Goal: Register for event/course

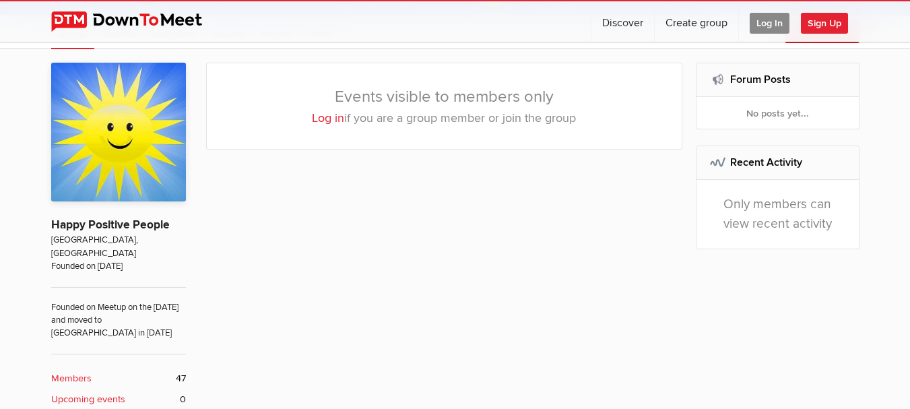
scroll to position [270, 0]
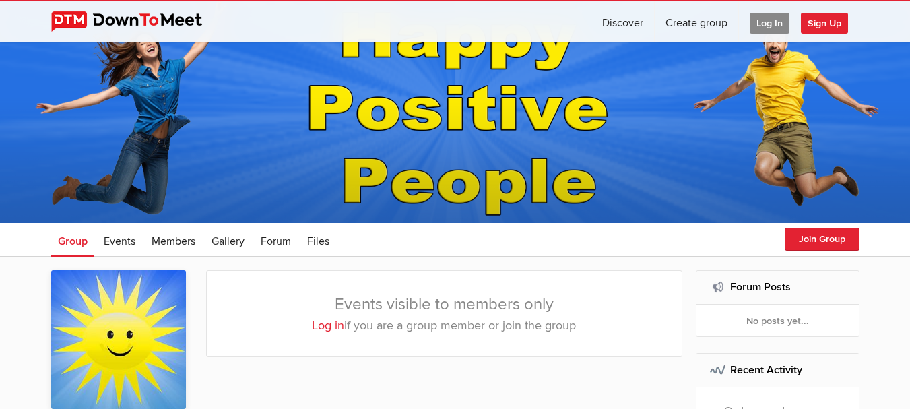
scroll to position [202, 0]
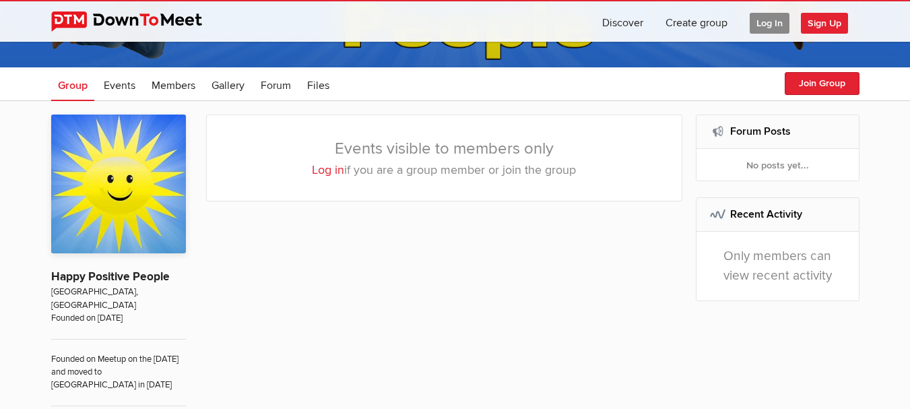
click at [327, 171] on link "Log in" at bounding box center [328, 169] width 32 height 15
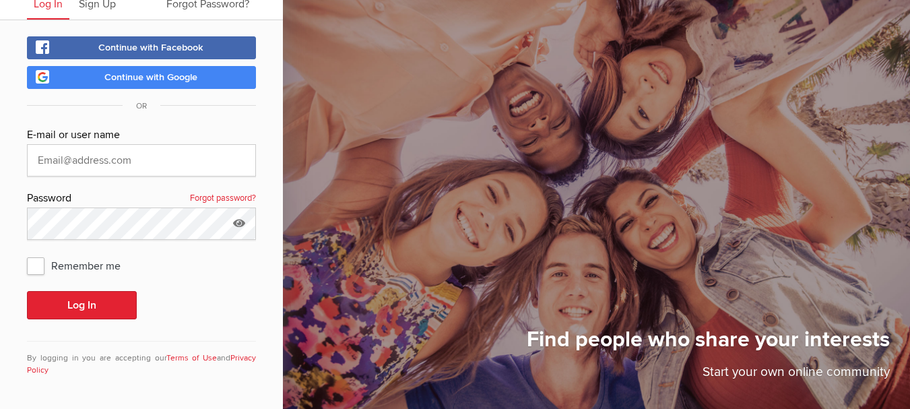
scroll to position [56, 0]
type input "Brightoncomms60@gmail.com"
click at [39, 266] on span "Remember me" at bounding box center [80, 265] width 107 height 24
click at [27, 253] on input "Remember me" at bounding box center [26, 253] width 1 height 1
checkbox input "true"
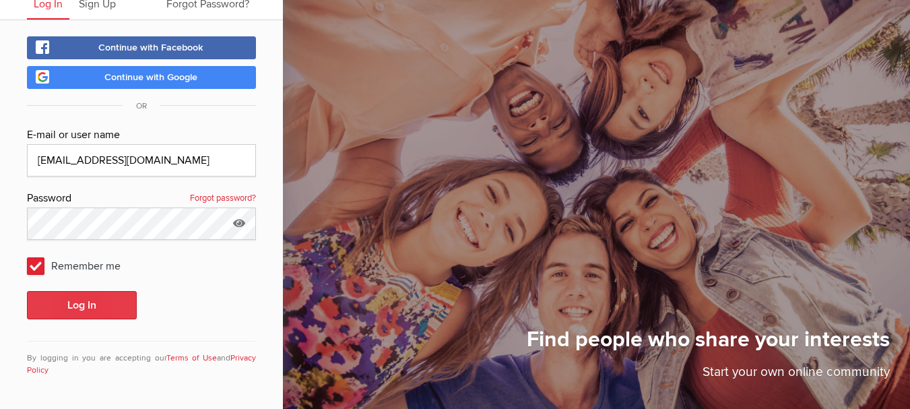
click at [66, 309] on button "Log In" at bounding box center [82, 305] width 110 height 28
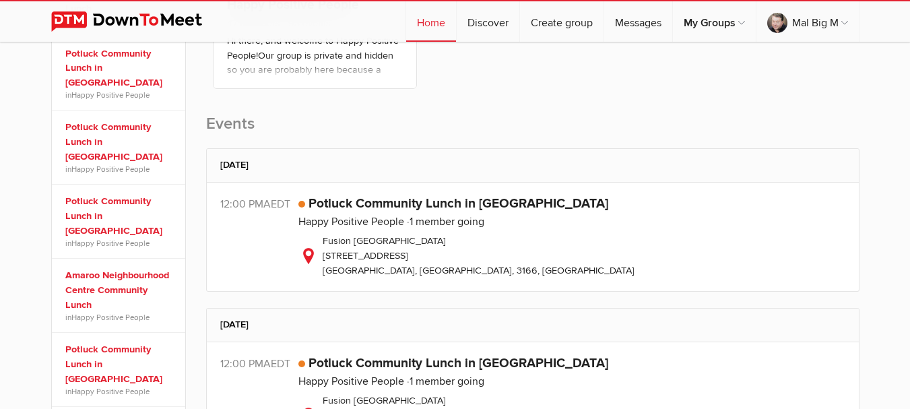
scroll to position [337, 0]
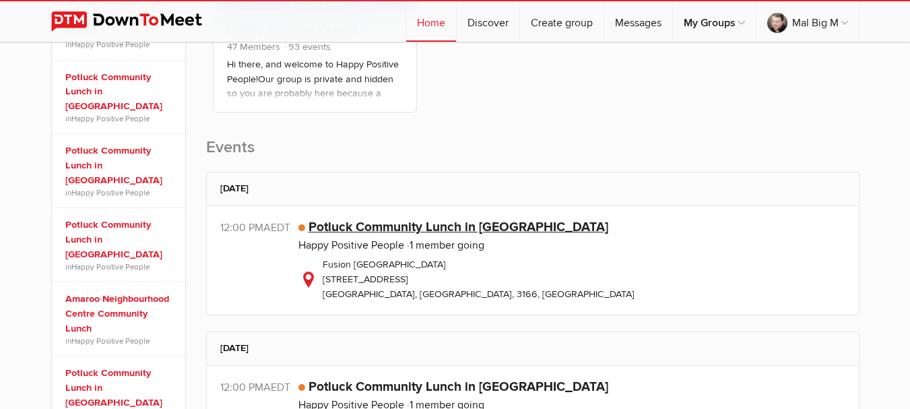
click at [395, 232] on link "Potluck Community Lunch in Oakleigh" at bounding box center [459, 227] width 300 height 16
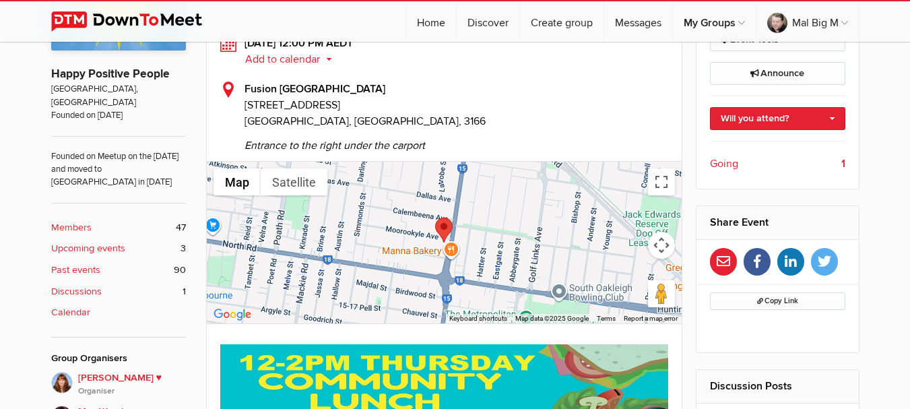
scroll to position [404, 0]
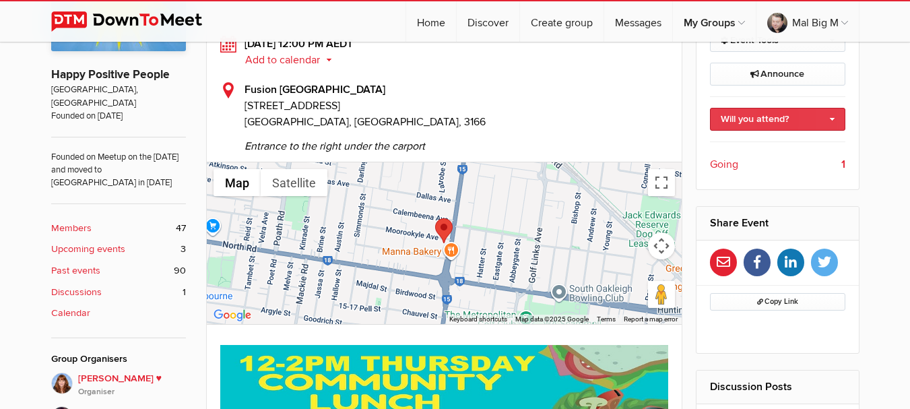
click at [840, 121] on link "Will you attend?" at bounding box center [777, 119] width 135 height 23
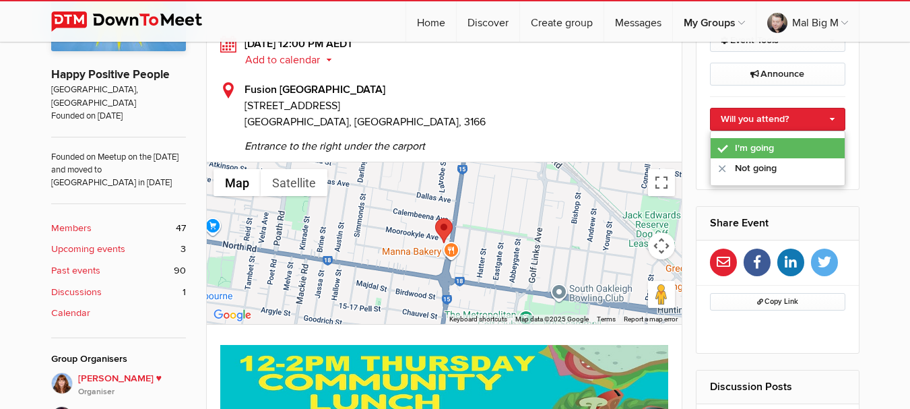
click at [827, 148] on link "I'm going" at bounding box center [778, 148] width 134 height 20
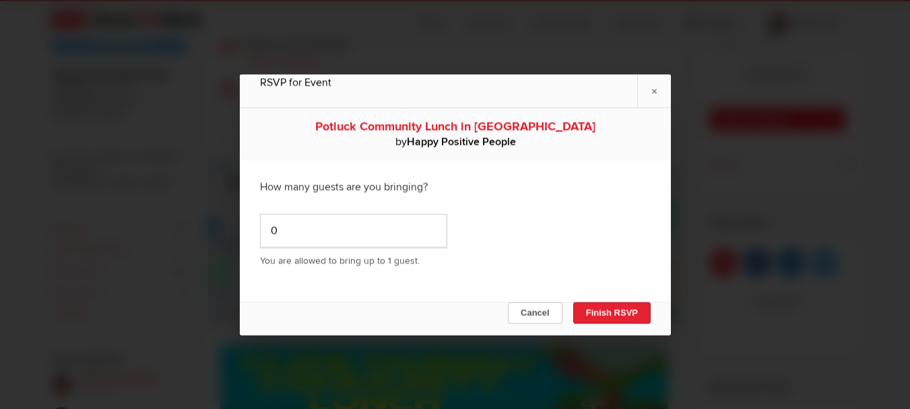
click at [617, 310] on button "Finish RSVP" at bounding box center [611, 313] width 77 height 22
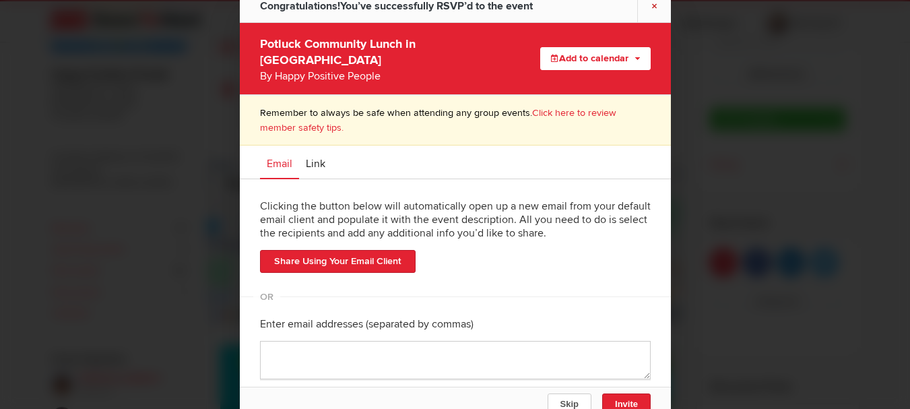
click at [656, 11] on link "×" at bounding box center [654, 5] width 34 height 33
